Goal: Task Accomplishment & Management: Manage account settings

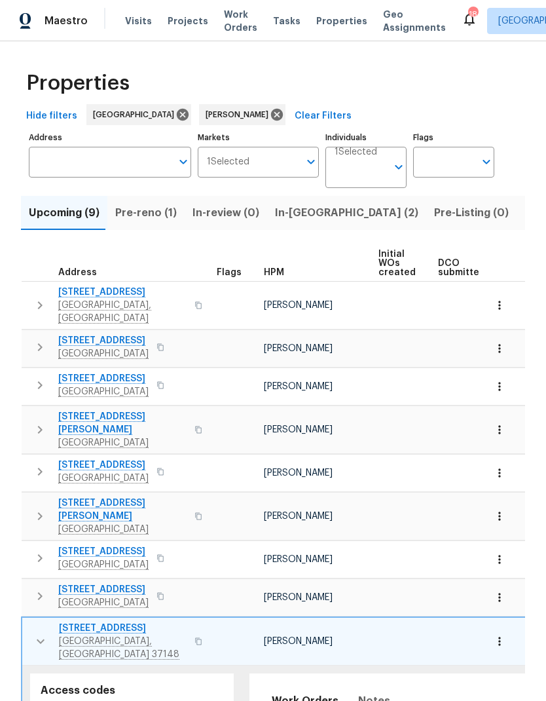
scroll to position [165, 0]
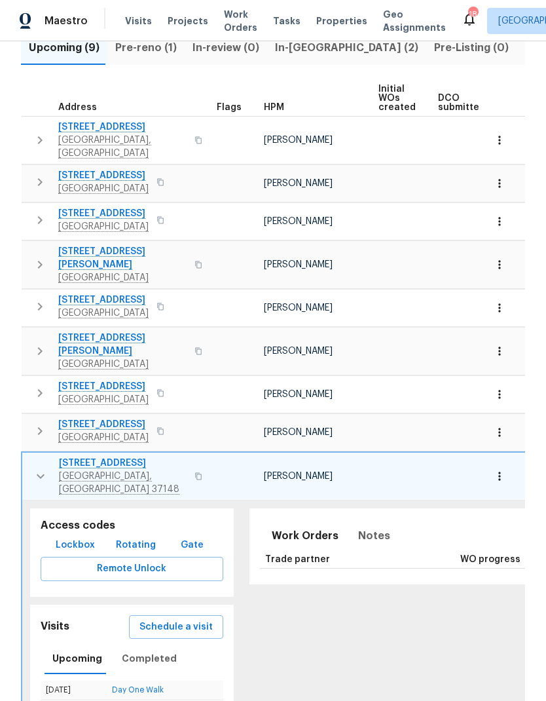
click at [293, 51] on span "In-reno (2)" at bounding box center [346, 48] width 143 height 18
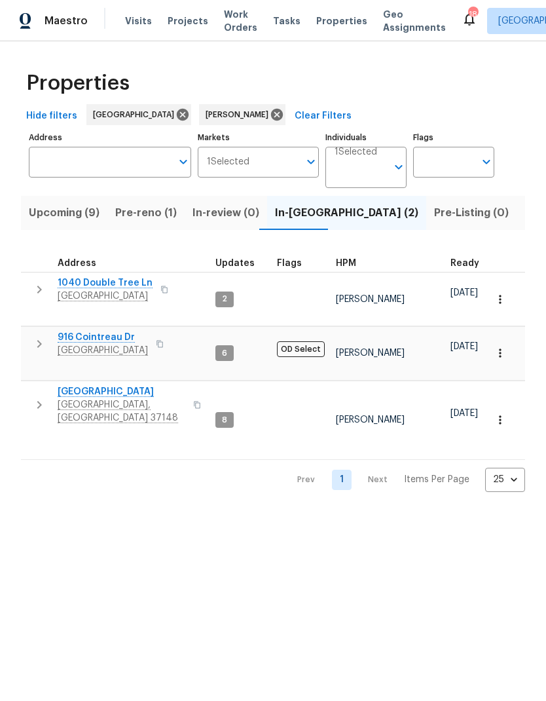
click at [32, 397] on icon "button" at bounding box center [39, 405] width 16 height 16
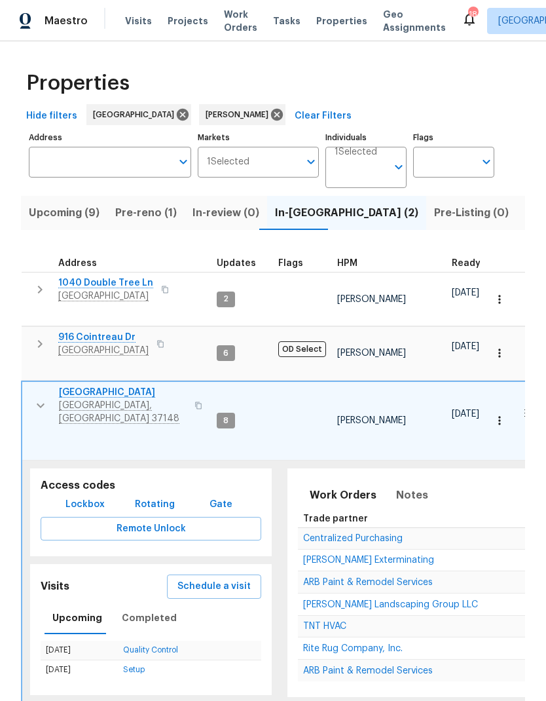
click at [317, 644] on span "Rite Rug Company, Inc." at bounding box center [353, 648] width 100 height 9
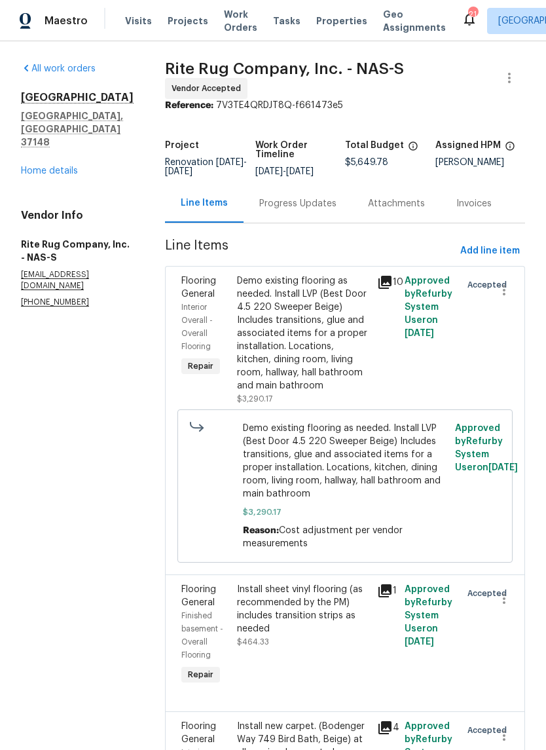
click at [300, 223] on div "Progress Updates" at bounding box center [298, 203] width 109 height 39
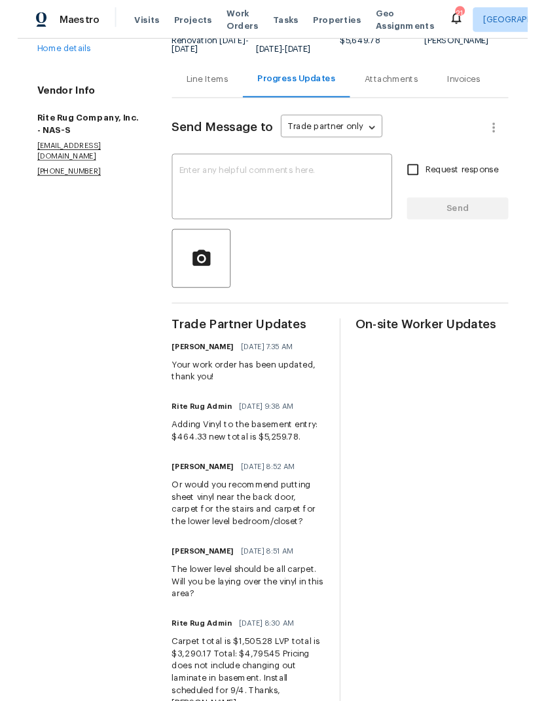
scroll to position [117, 0]
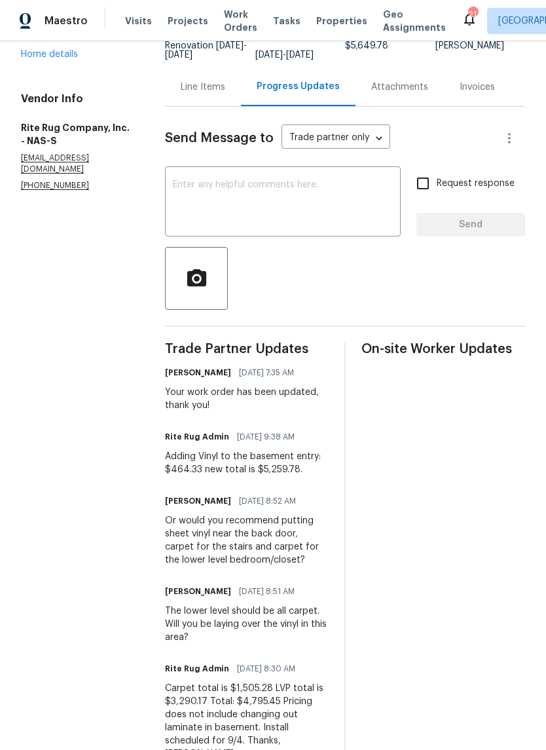
click at [215, 208] on textarea at bounding box center [283, 203] width 220 height 46
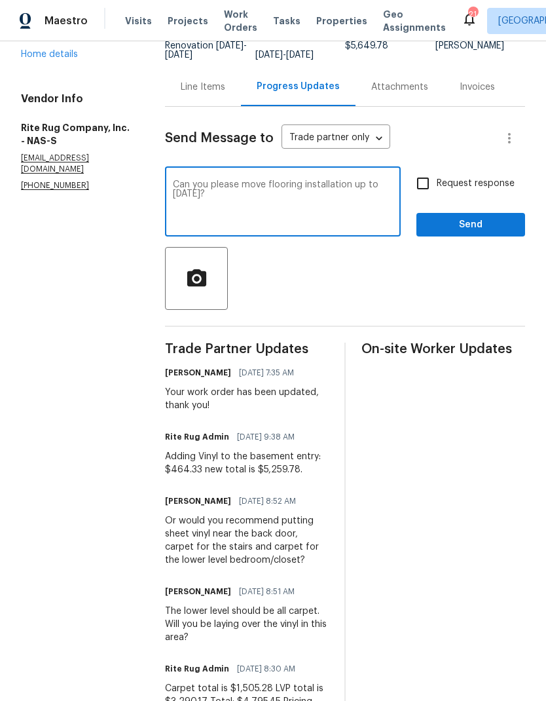
type textarea "Can you please move flooring installation up to [DATE]?"
click at [75, 313] on section "All work orders [STREET_ADDRESS] Home details Vendor Info Rite Rug Company, Inc…" at bounding box center [77, 419] width 113 height 947
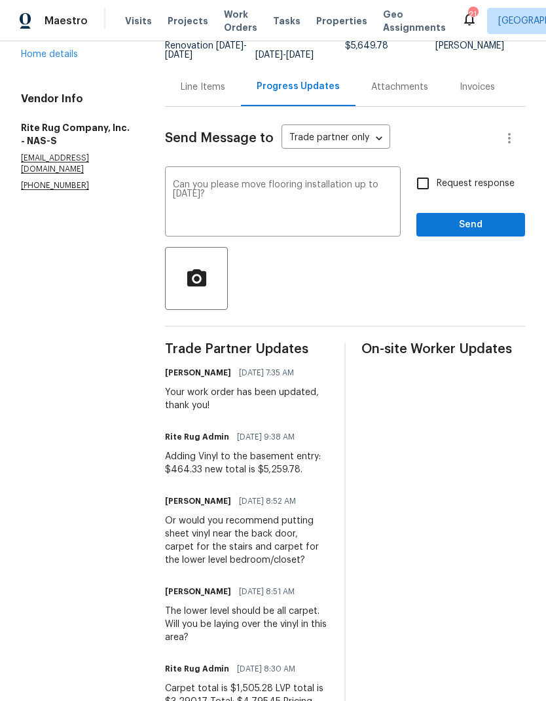
click at [425, 197] on input "Request response" at bounding box center [423, 184] width 28 height 28
checkbox input "true"
click at [439, 233] on span "Send" at bounding box center [471, 225] width 88 height 16
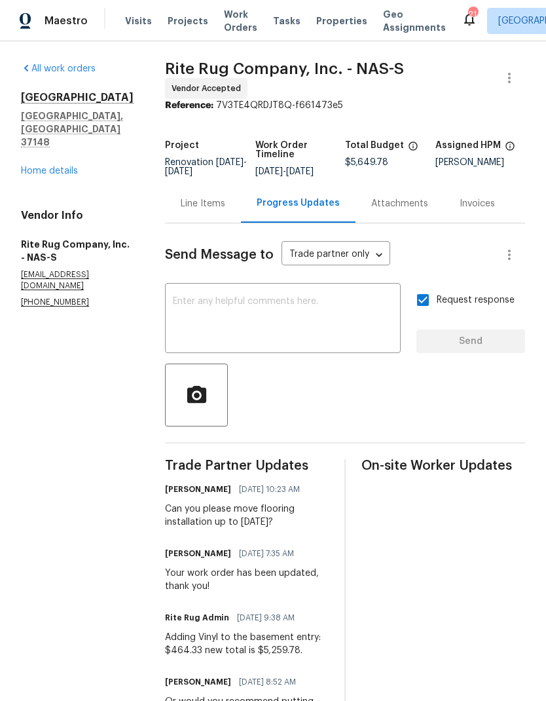
scroll to position [0, 0]
click at [227, 14] on span "Work Orders" at bounding box center [240, 21] width 33 height 26
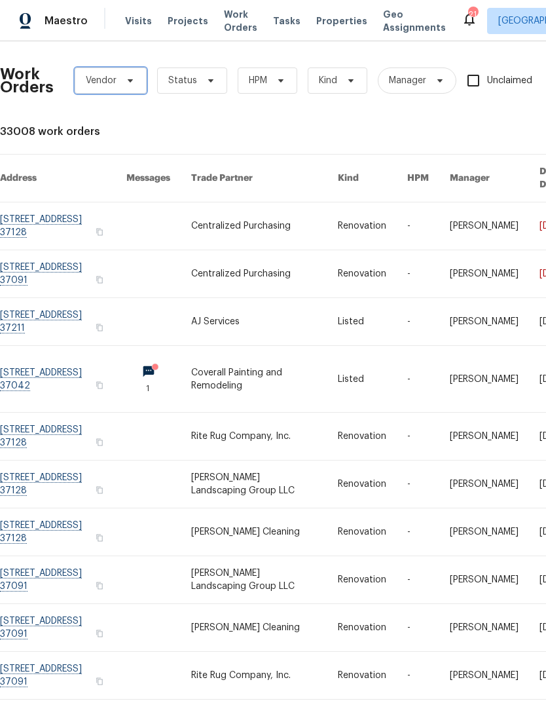
click at [111, 75] on span "Vendor" at bounding box center [101, 80] width 31 height 13
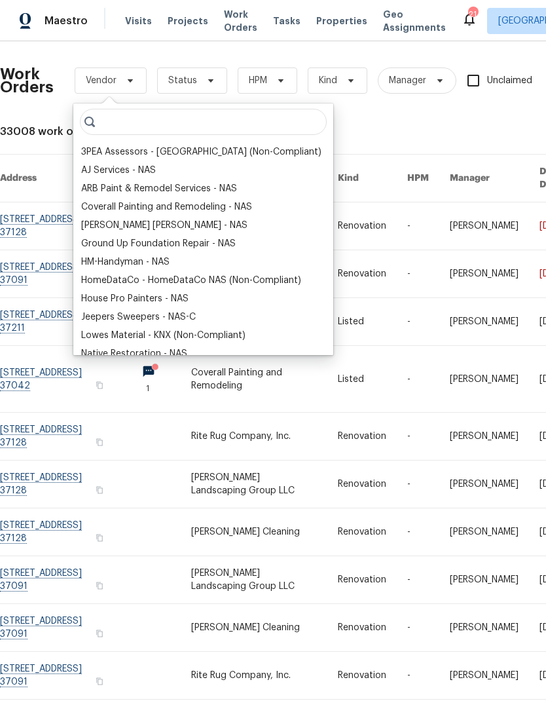
click at [105, 188] on div "ARB Paint & Remodel Services - NAS" at bounding box center [159, 188] width 156 height 13
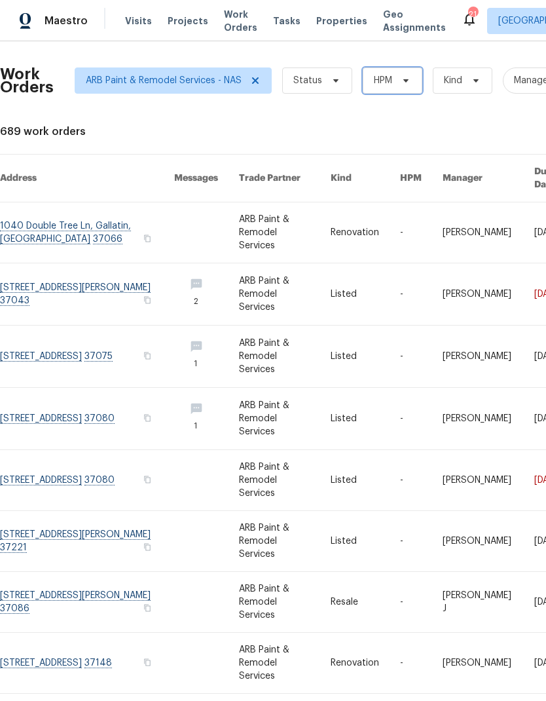
click at [389, 82] on span "HPM" at bounding box center [383, 80] width 18 height 13
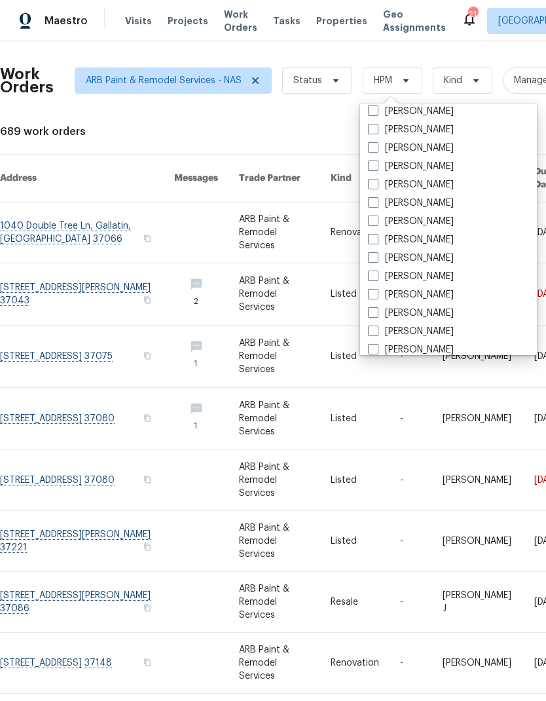
scroll to position [79, 0]
click at [386, 281] on label "[PERSON_NAME]" at bounding box center [411, 277] width 86 height 13
click at [377, 279] on input "[PERSON_NAME]" at bounding box center [372, 275] width 9 height 9
checkbox input "true"
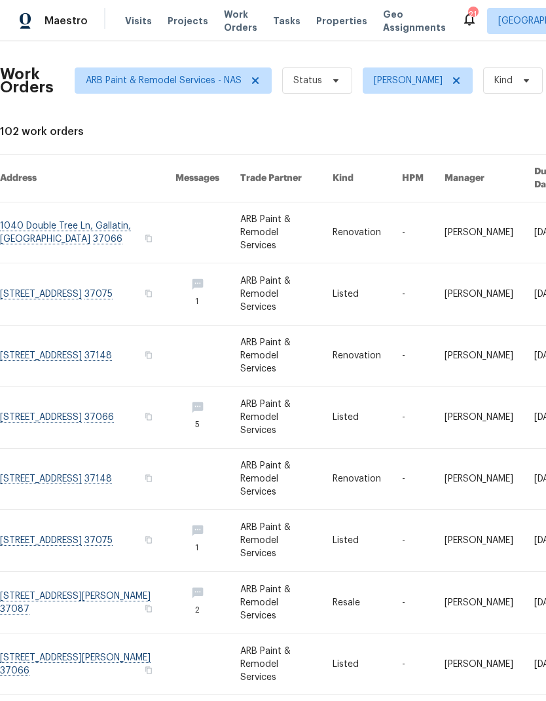
click at [292, 264] on link at bounding box center [286, 294] width 92 height 62
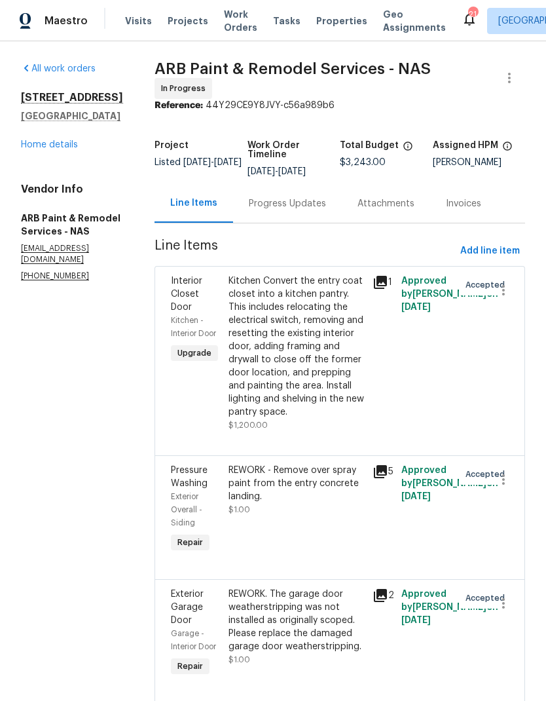
click at [262, 208] on div "Progress Updates" at bounding box center [287, 203] width 109 height 39
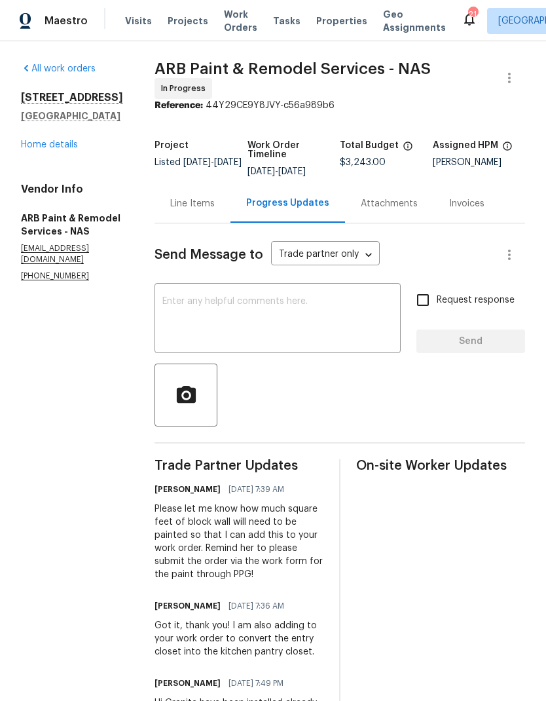
click at [172, 198] on div "Line Items" at bounding box center [192, 203] width 45 height 13
